Goal: Information Seeking & Learning: Learn about a topic

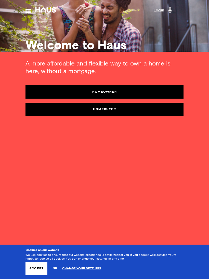
click at [150, 111] on link "Homebuyer" at bounding box center [104, 109] width 158 height 13
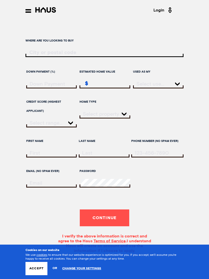
click at [118, 53] on input "ratesLocationInput" at bounding box center [104, 53] width 158 height 6
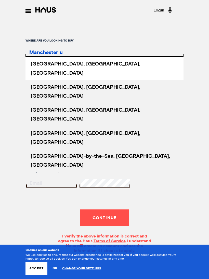
type input "Manchester [GEOGRAPHIC_DATA]"
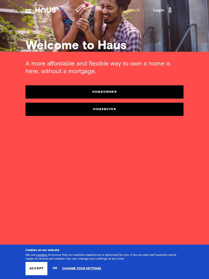
click at [39, 263] on button "Accept" at bounding box center [36, 268] width 22 height 13
